Goal: Task Accomplishment & Management: Complete application form

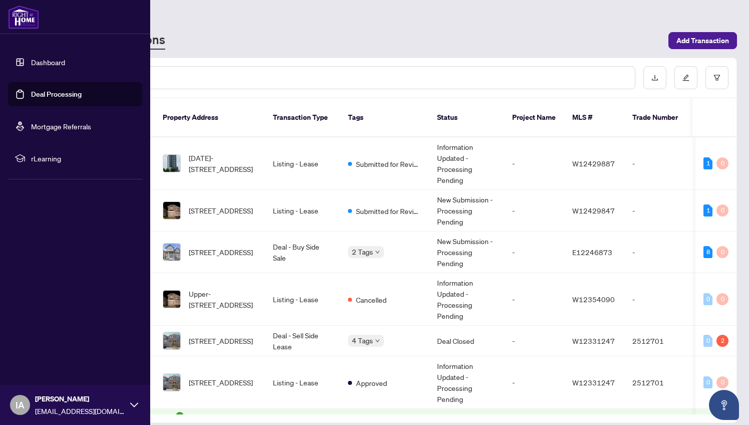
click at [31, 60] on link "Dashboard" at bounding box center [48, 62] width 34 height 9
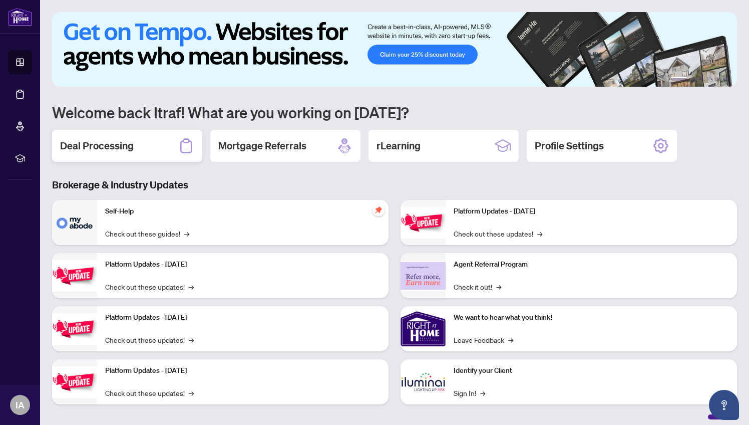
click at [173, 139] on div "Deal Processing" at bounding box center [127, 146] width 150 height 32
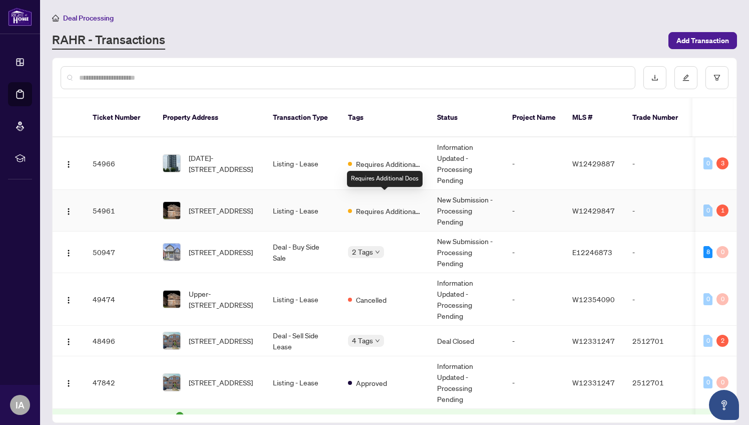
click at [381, 205] on span "Requires Additional Docs" at bounding box center [388, 210] width 65 height 11
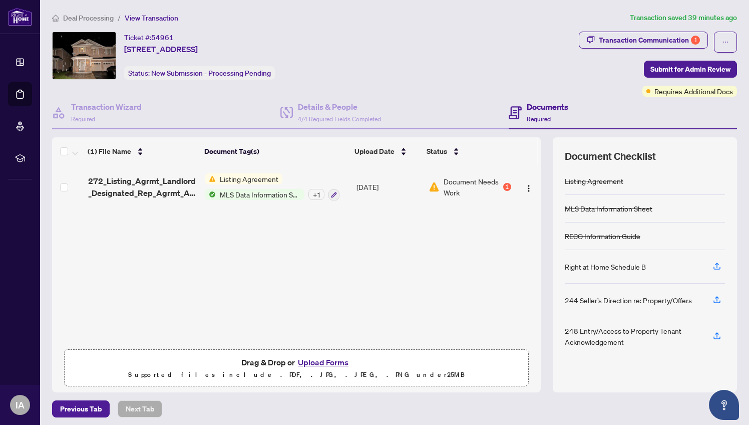
click at [327, 362] on button "Upload Forms" at bounding box center [323, 362] width 57 height 13
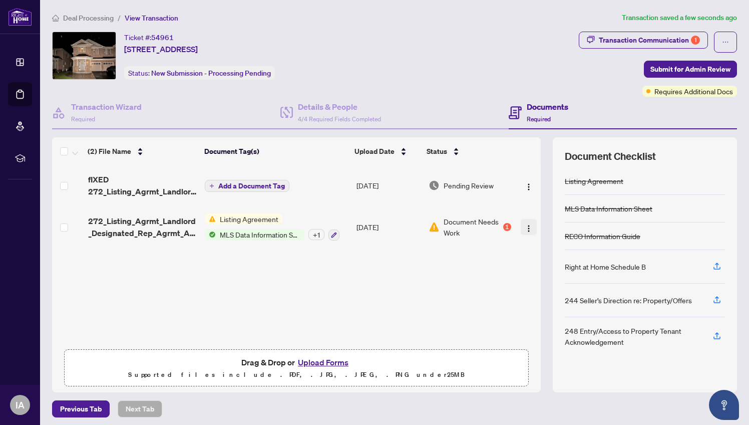
click at [528, 225] on img "button" at bounding box center [529, 228] width 8 height 8
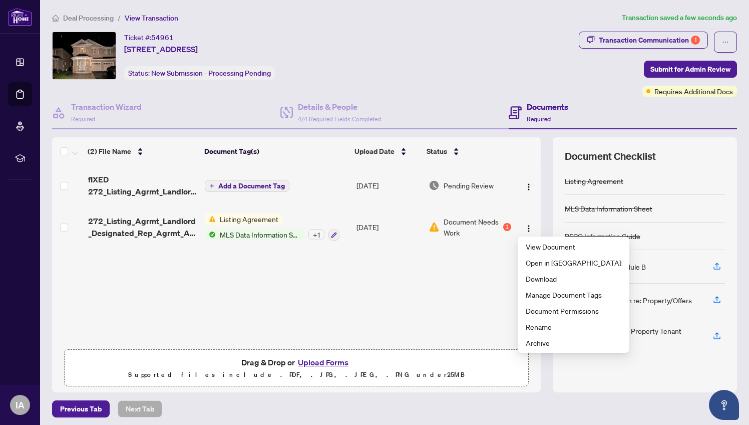
click at [381, 289] on div "fIXED 272_Listing_Agrmt_Landlord_Designated_Rep_Agrmt_Auth_to_Offer_for_Lease_-…" at bounding box center [296, 254] width 489 height 179
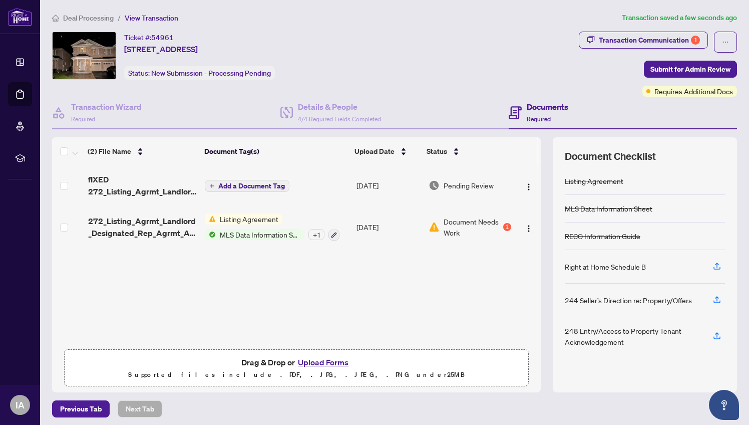
click at [314, 235] on div "+ 1" at bounding box center [316, 234] width 16 height 11
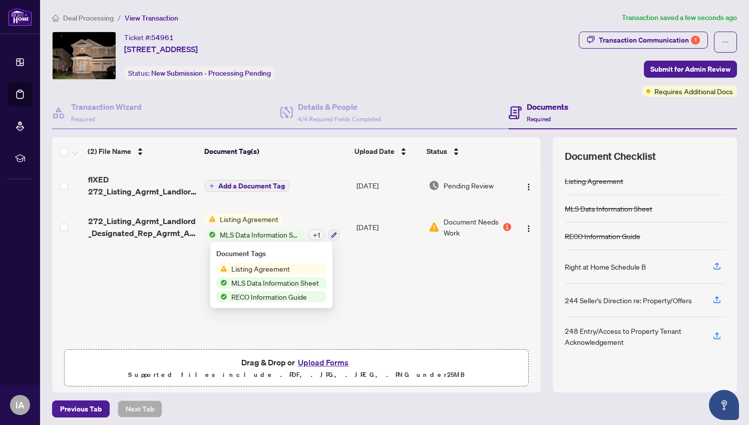
click at [284, 268] on span "Listing Agreement" at bounding box center [260, 268] width 67 height 11
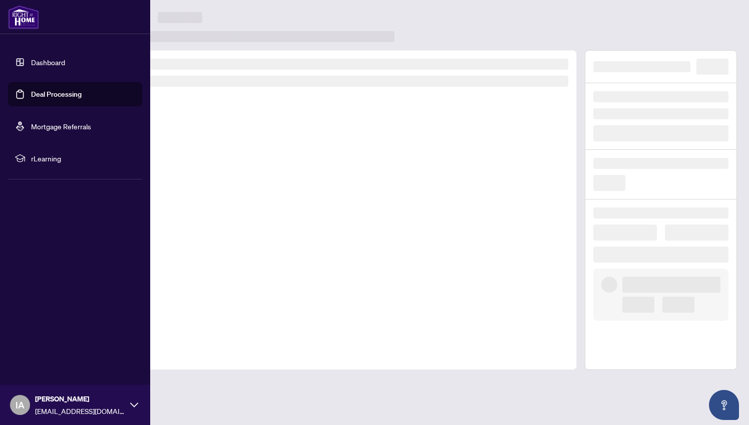
click at [49, 96] on link "Deal Processing" at bounding box center [56, 94] width 51 height 9
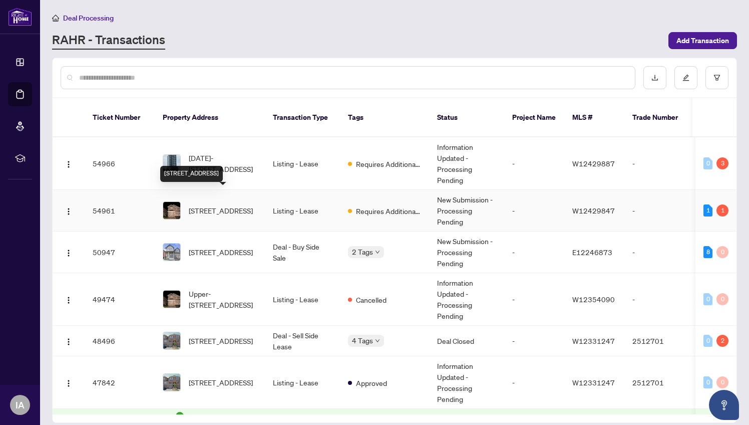
click at [247, 205] on span "[STREET_ADDRESS]" at bounding box center [221, 210] width 64 height 11
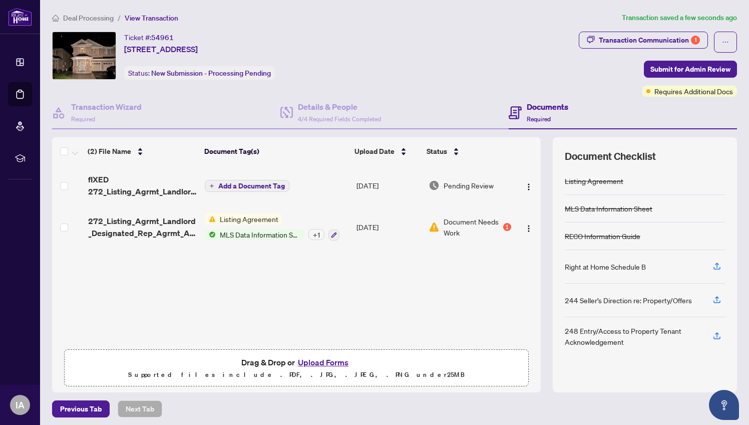
click at [263, 188] on span "Add a Document Tag" at bounding box center [251, 185] width 67 height 7
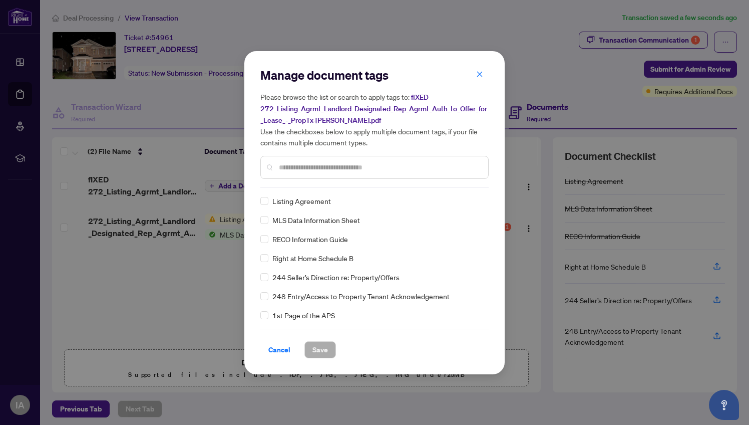
click at [339, 167] on input "text" at bounding box center [379, 167] width 201 height 11
click at [316, 351] on span "Save" at bounding box center [320, 349] width 16 height 16
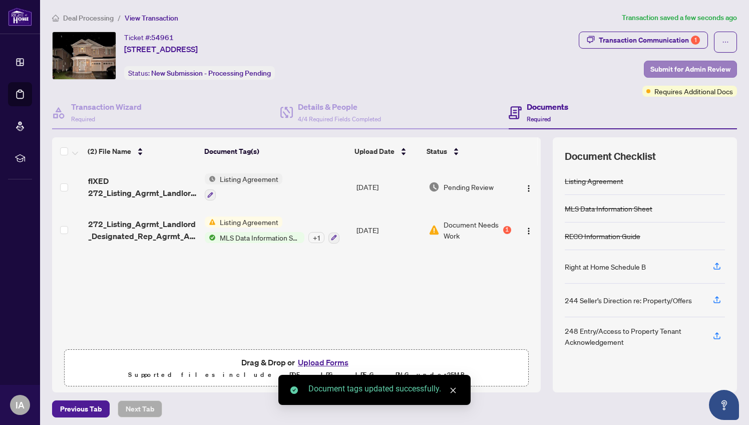
click at [707, 68] on span "Submit for Admin Review" at bounding box center [690, 69] width 80 height 16
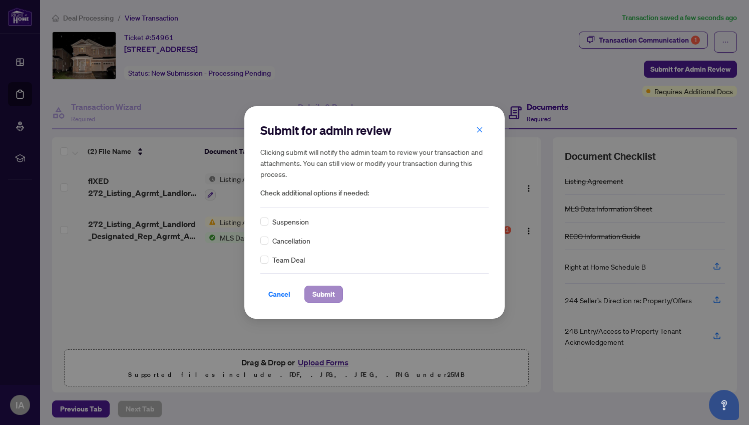
click at [331, 294] on span "Submit" at bounding box center [323, 294] width 23 height 16
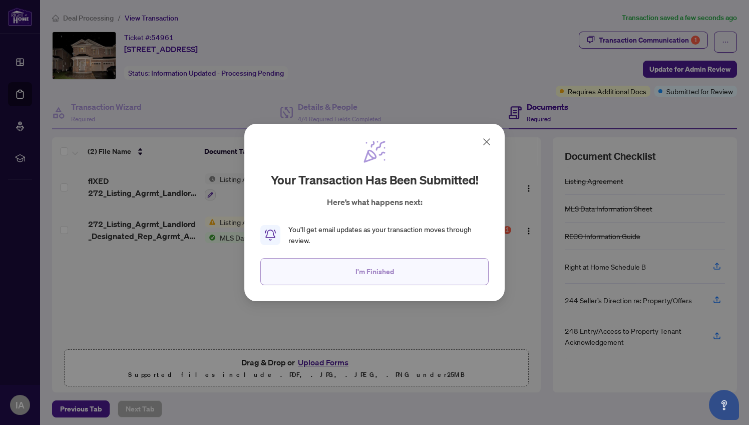
click at [362, 263] on span "I'm Finished" at bounding box center [375, 271] width 39 height 16
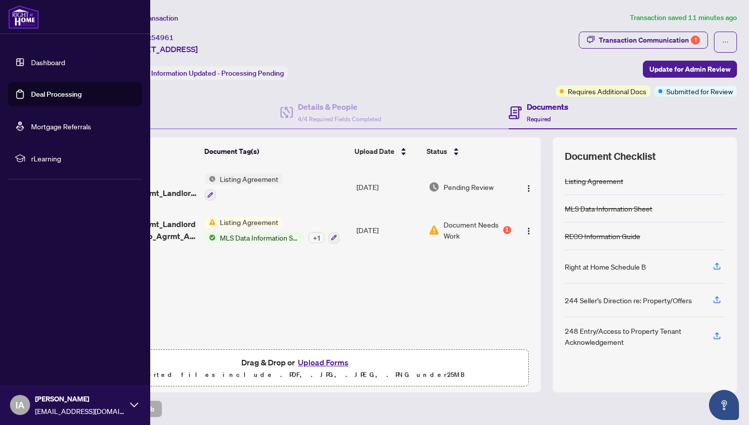
click at [38, 92] on link "Deal Processing" at bounding box center [56, 94] width 51 height 9
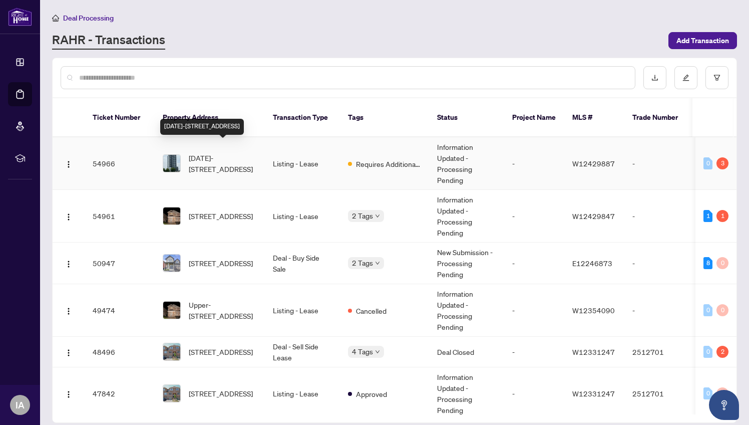
click at [211, 152] on span "[DATE]-[STREET_ADDRESS]" at bounding box center [223, 163] width 68 height 22
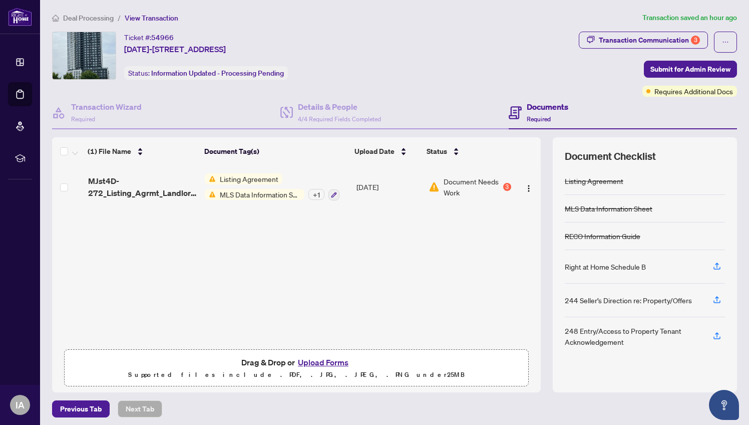
click at [313, 365] on button "Upload Forms" at bounding box center [323, 362] width 57 height 13
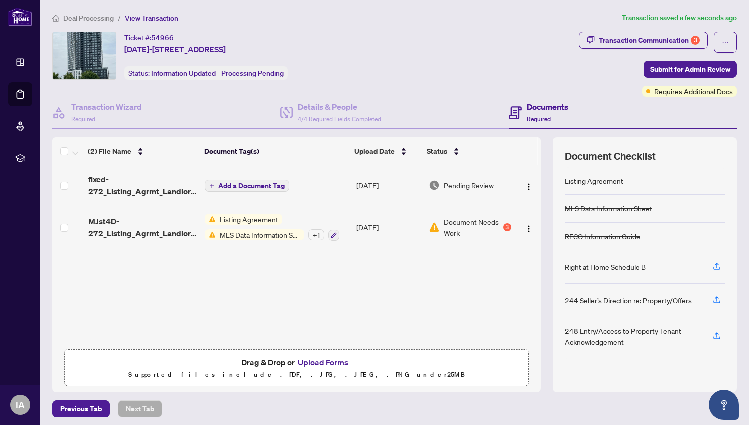
click at [276, 190] on button "Add a Document Tag" at bounding box center [247, 186] width 85 height 12
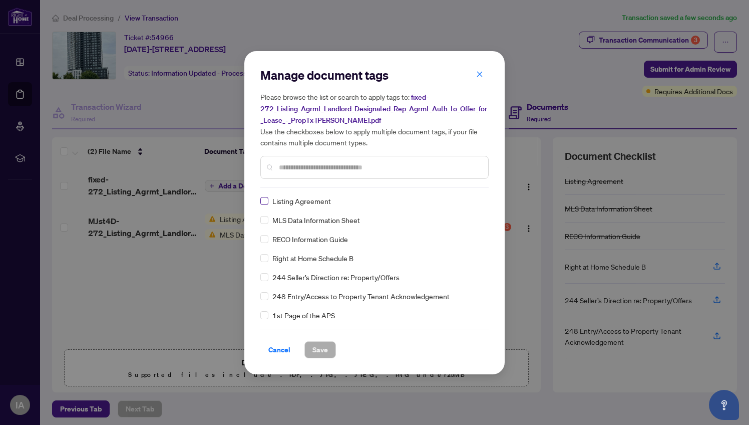
click at [264, 202] on span at bounding box center [264, 201] width 8 height 8
click at [321, 349] on span "Save" at bounding box center [320, 349] width 16 height 16
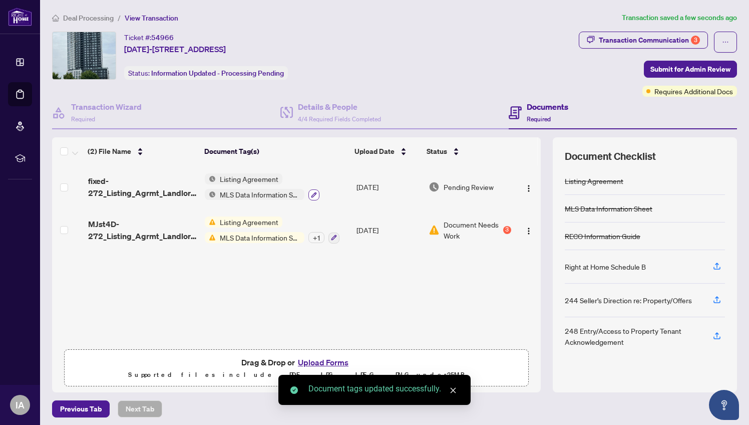
click at [317, 197] on button "button" at bounding box center [313, 194] width 11 height 11
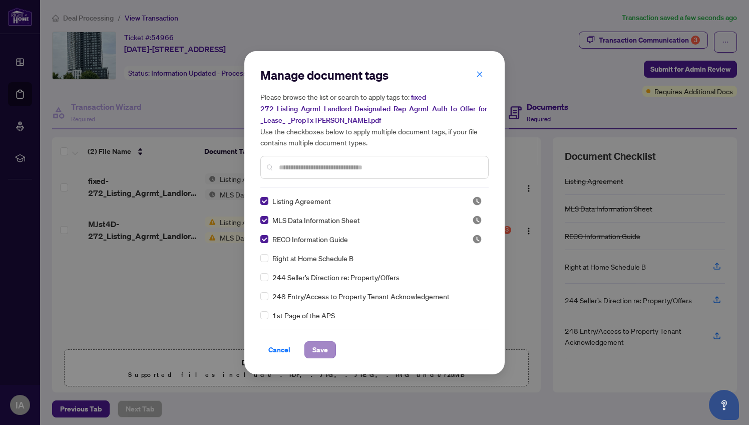
click at [329, 346] on button "Save" at bounding box center [320, 349] width 32 height 17
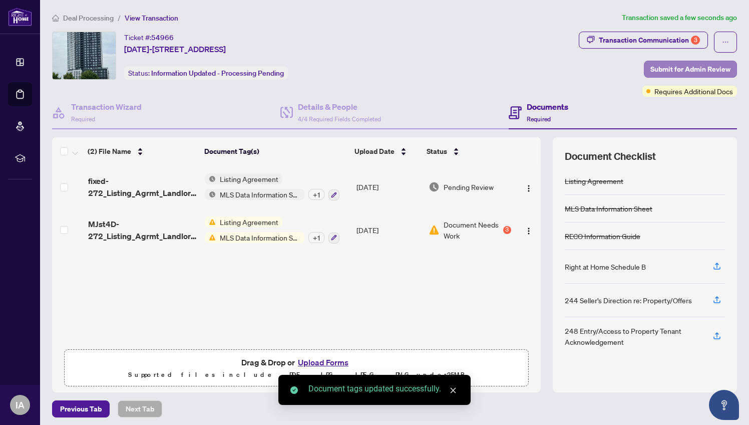
click at [698, 68] on span "Submit for Admin Review" at bounding box center [690, 69] width 80 height 16
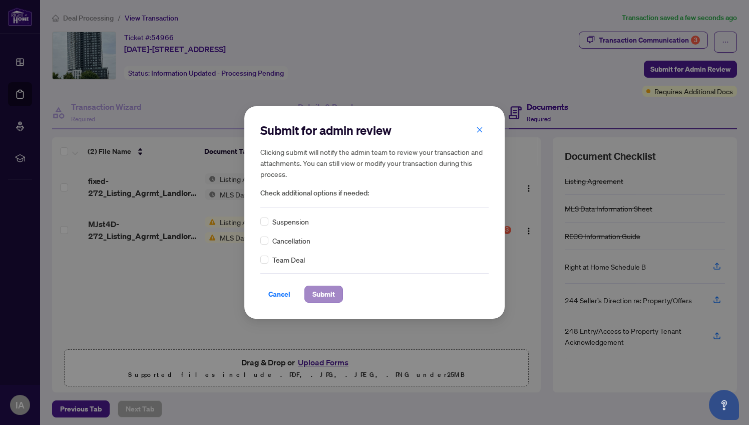
click at [321, 296] on span "Submit" at bounding box center [323, 294] width 23 height 16
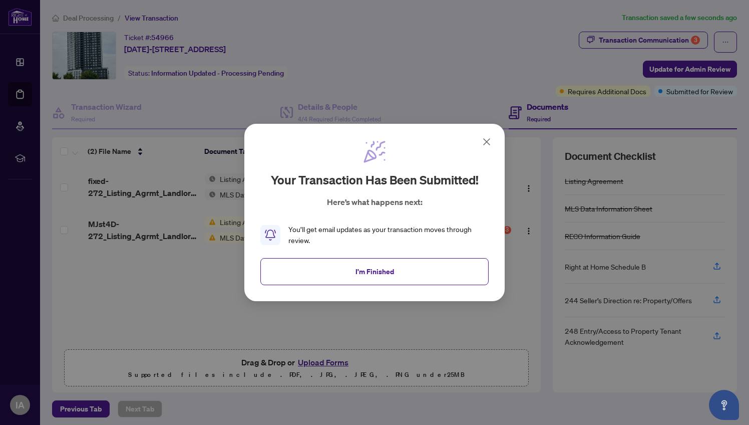
click at [387, 268] on span "I'm Finished" at bounding box center [375, 271] width 39 height 16
